Goal: Task Accomplishment & Management: Manage account settings

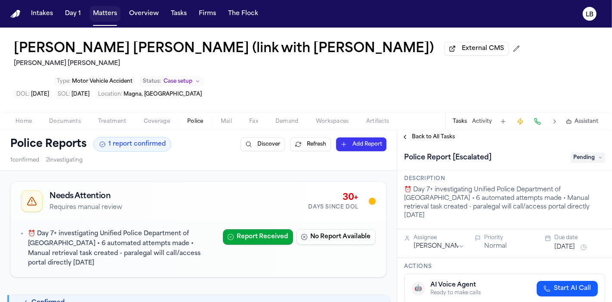
drag, startPoint x: 105, startPoint y: 13, endPoint x: 143, endPoint y: 17, distance: 38.5
click at [105, 13] on button "Matters" at bounding box center [105, 13] width 31 height 15
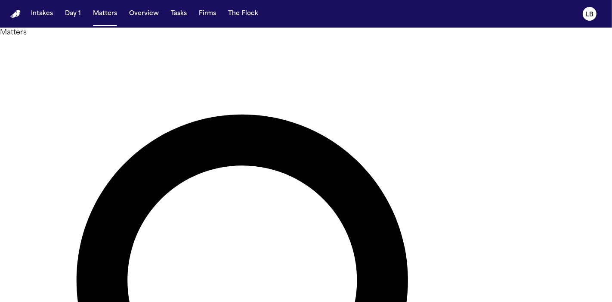
type input "******"
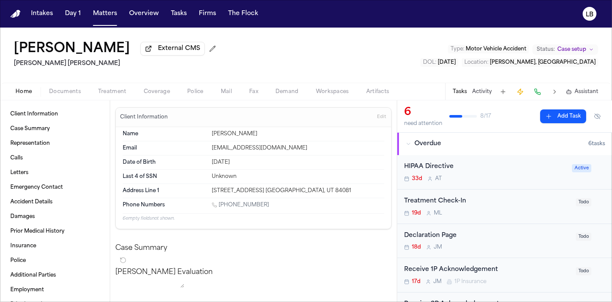
click at [15, 67] on h2 "[PERSON_NAME] [PERSON_NAME]" at bounding box center [117, 64] width 206 height 10
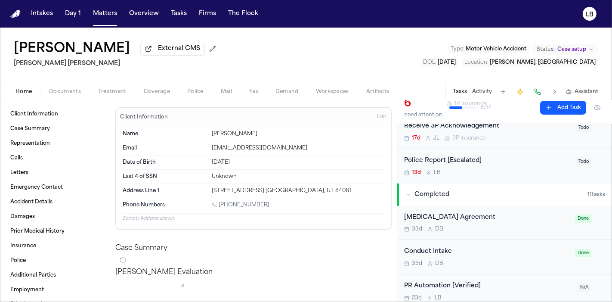
scroll to position [456, 0]
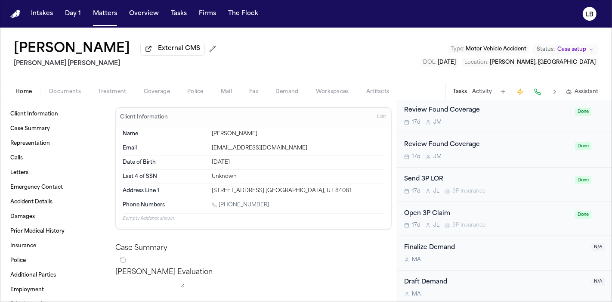
click at [488, 93] on button "Activity" at bounding box center [482, 91] width 20 height 7
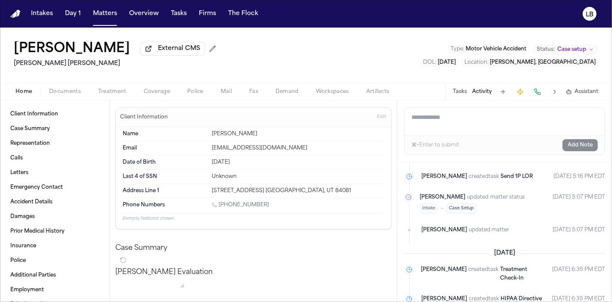
scroll to position [1537, 0]
